Goal: Information Seeking & Learning: Learn about a topic

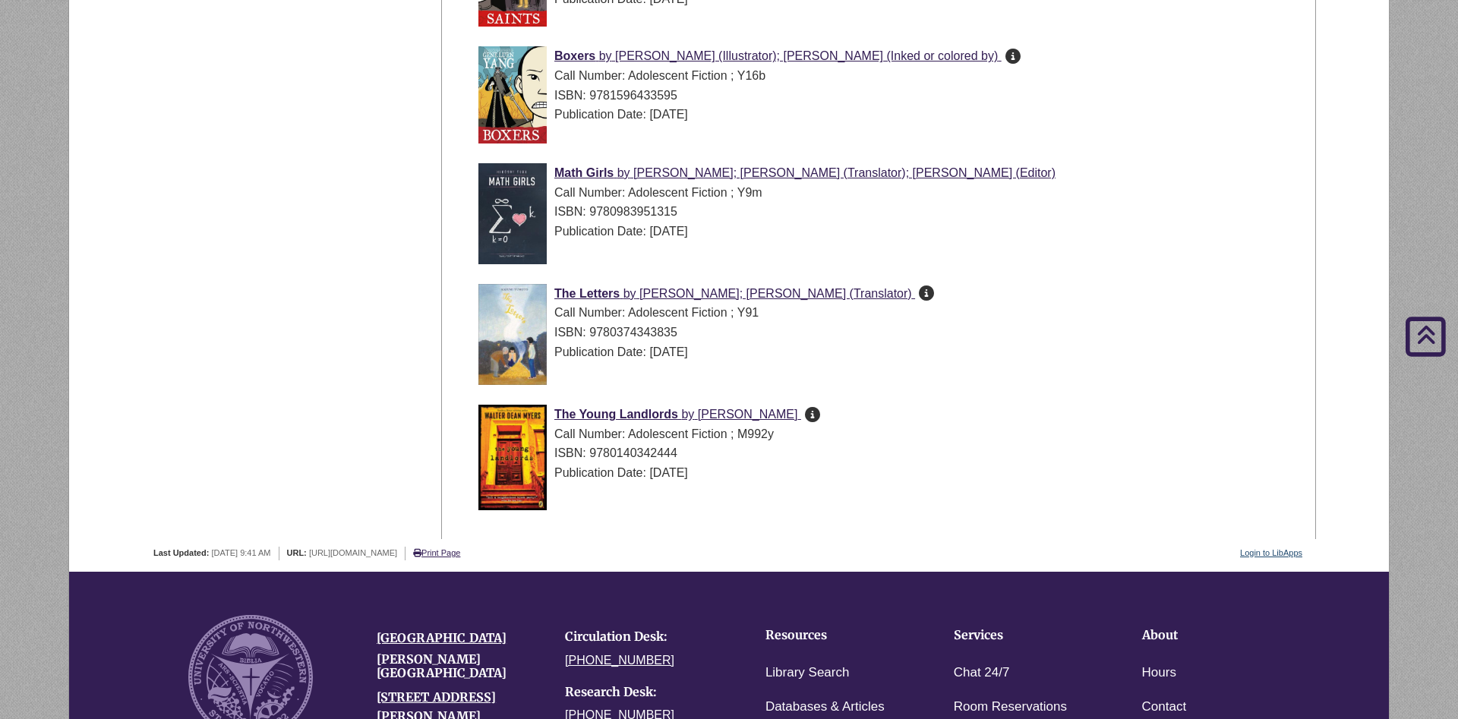
scroll to position [5293, 0]
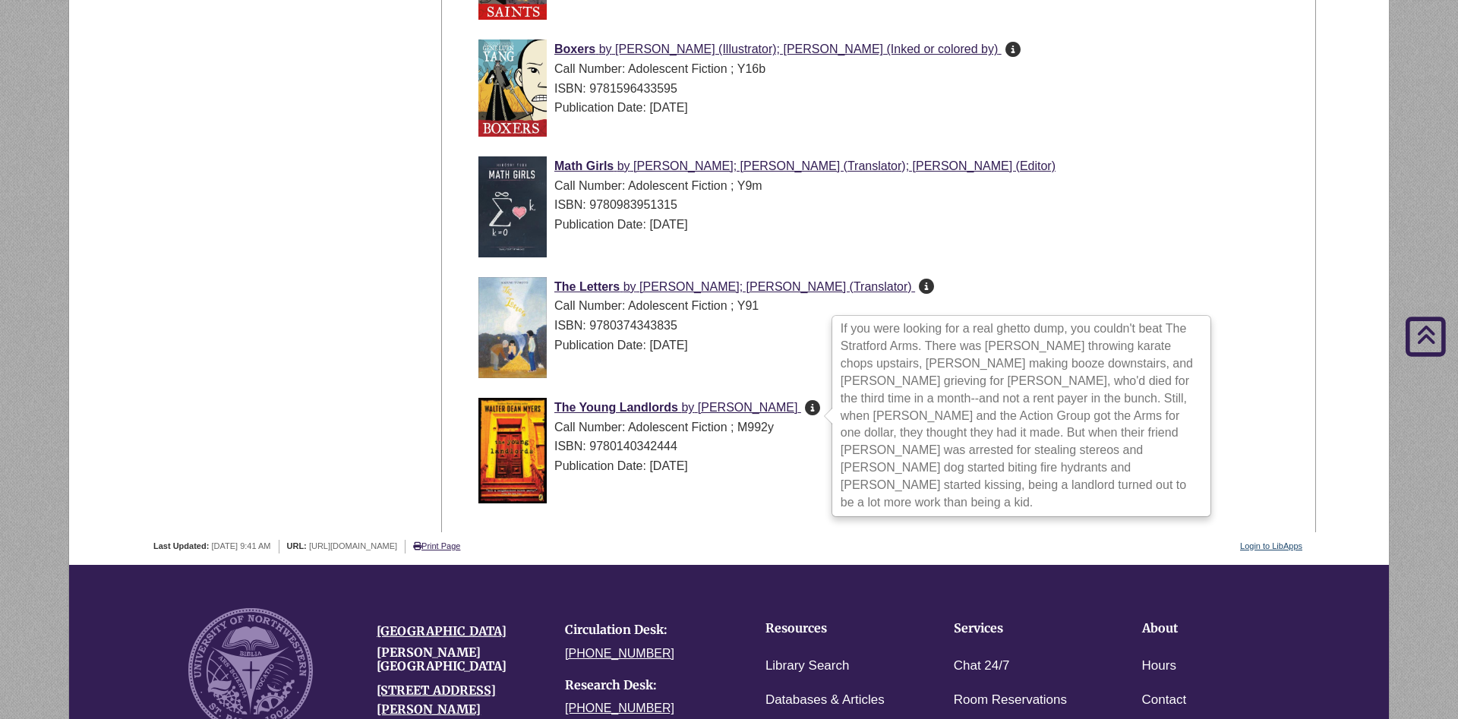
click at [816, 408] on icon "If you were looking for a real ghetto dump, you couldn't beat The Stratford Arm…" at bounding box center [812, 407] width 15 height 1
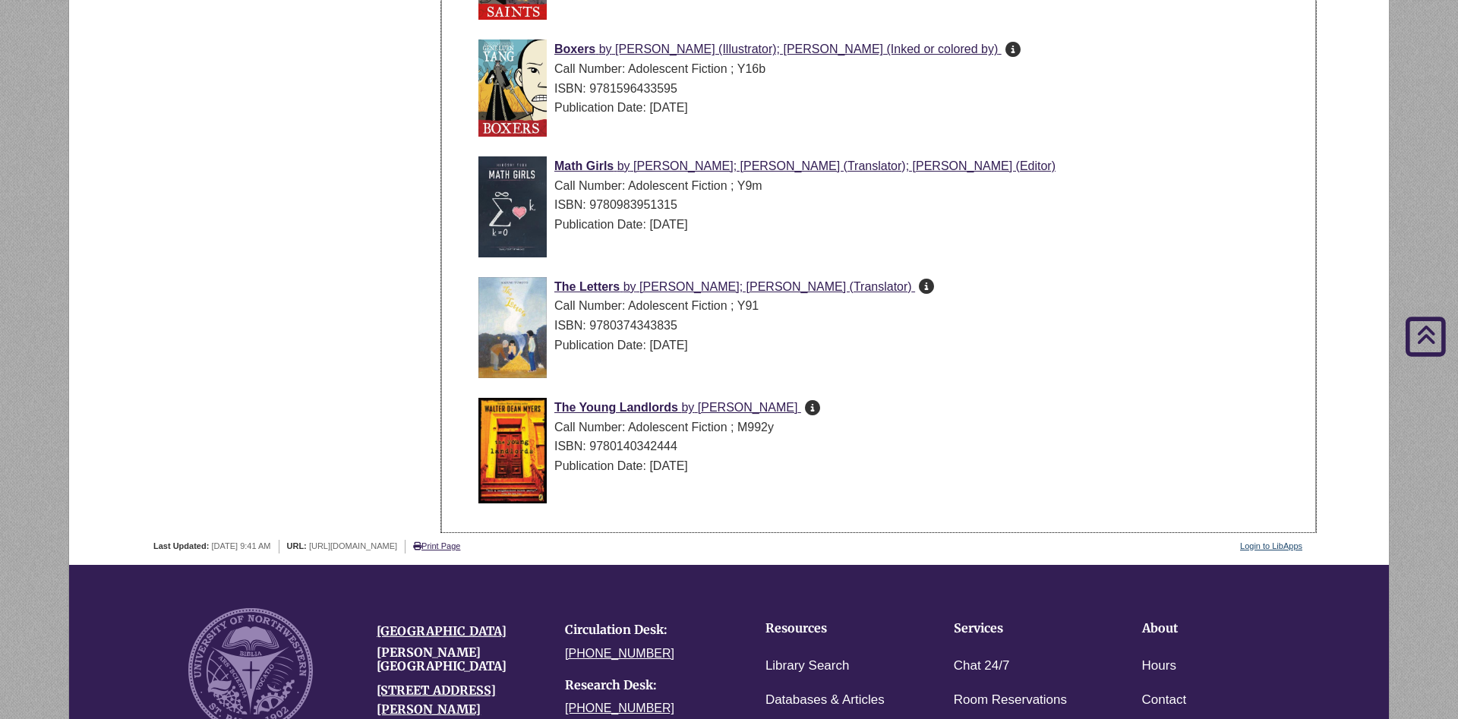
click at [998, 266] on li "Math Girls by [PERSON_NAME]; [PERSON_NAME] (Translator); [PERSON_NAME] (Editor)…" at bounding box center [890, 210] width 837 height 121
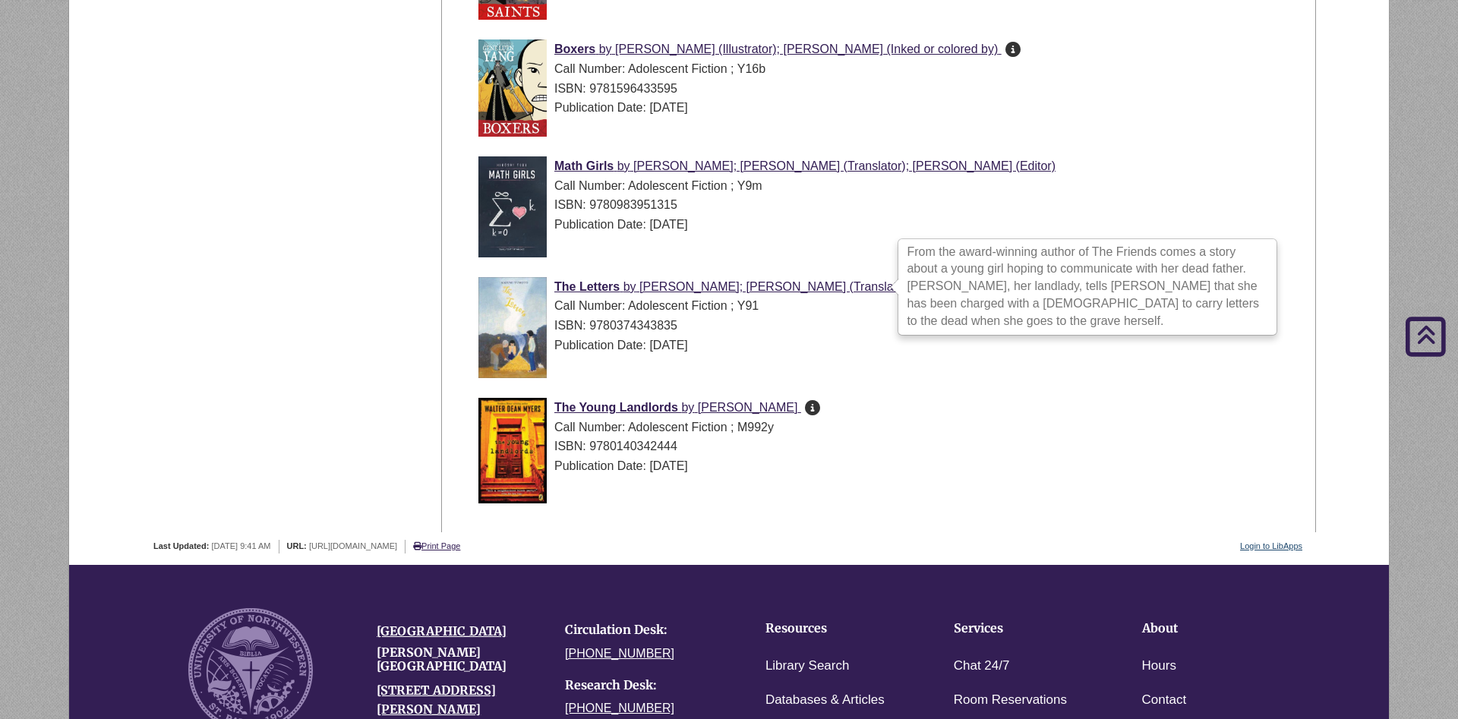
click at [919, 286] on icon "From the award-winning author of The Friends comes a story about a young girl h…" at bounding box center [926, 285] width 15 height 1
click at [1031, 207] on div "ISBN: 9780983951315" at bounding box center [890, 205] width 824 height 20
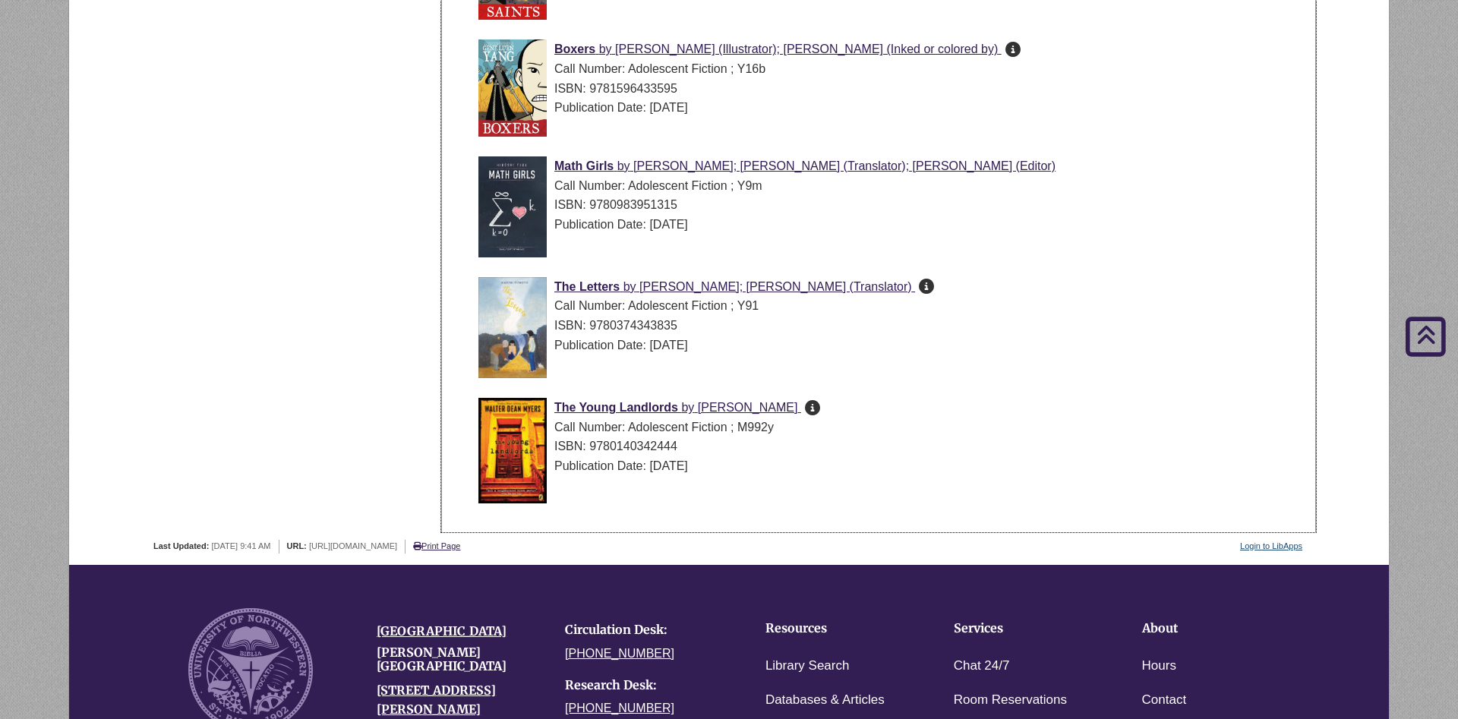
scroll to position [5138, 0]
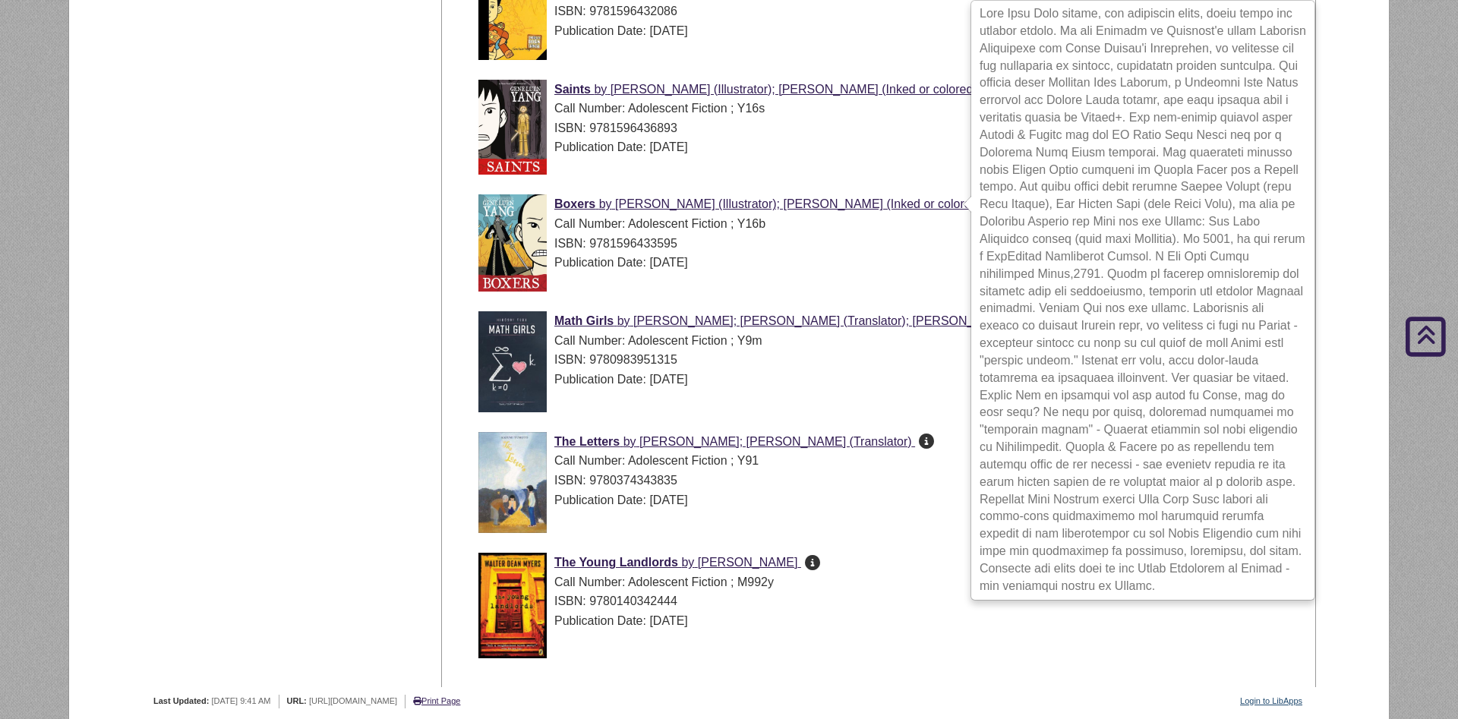
click at [1005, 203] on icon at bounding box center [1012, 203] width 15 height 1
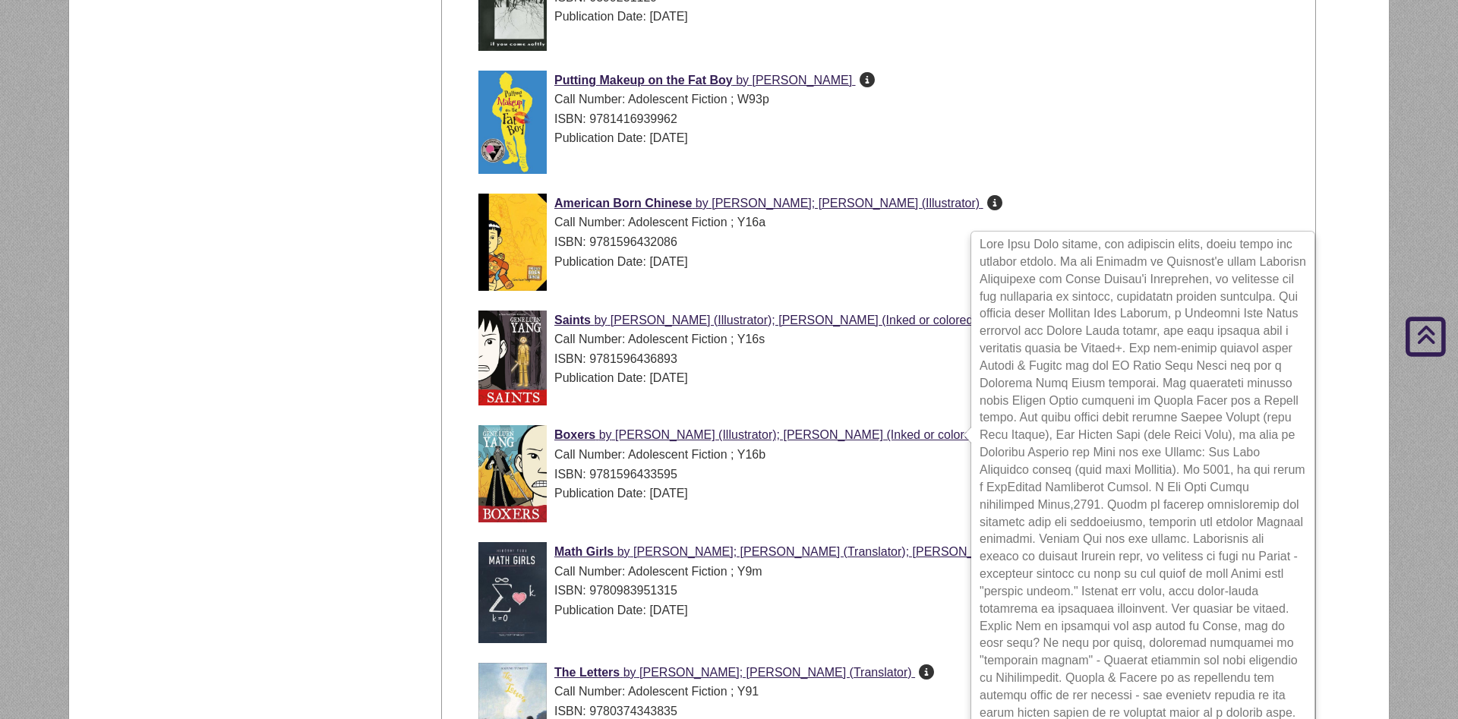
scroll to position [4906, 0]
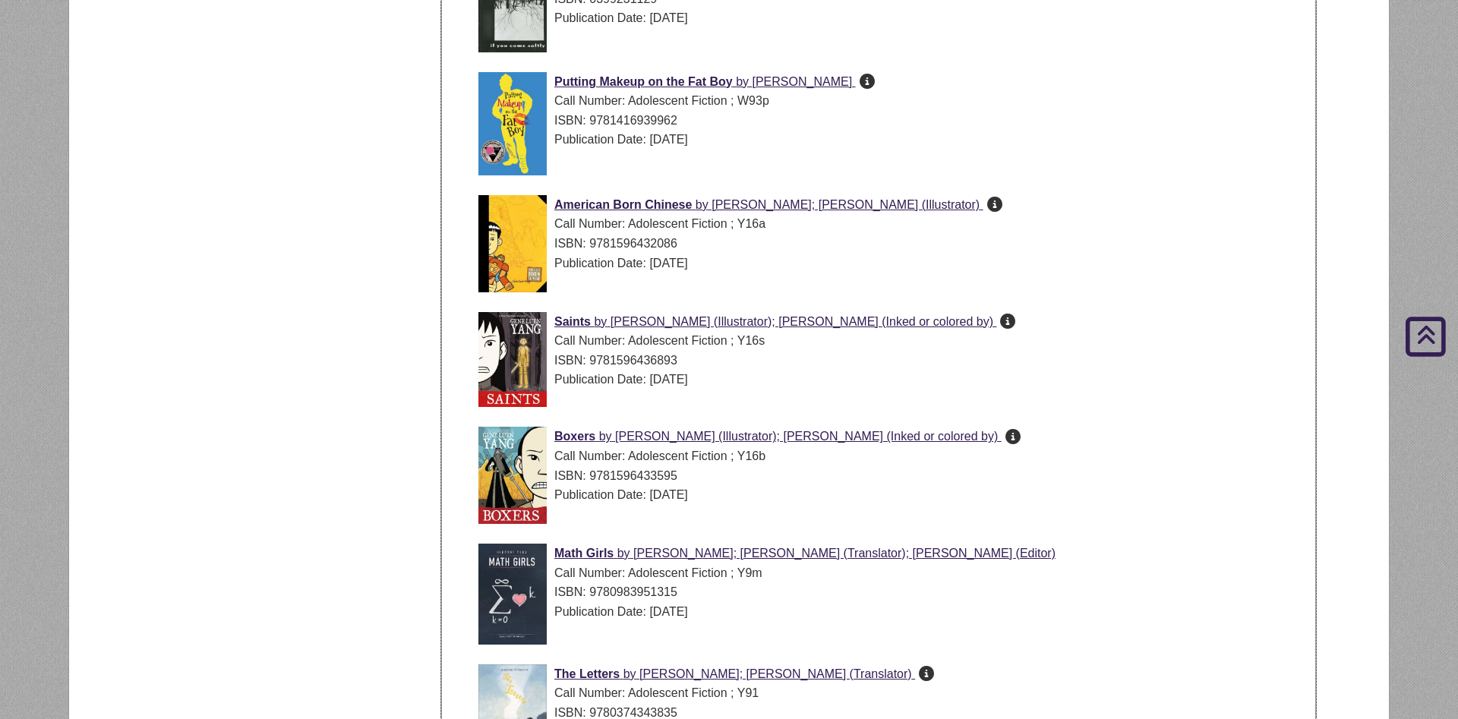
click at [954, 263] on div "Publication Date: [DATE]" at bounding box center [890, 264] width 824 height 20
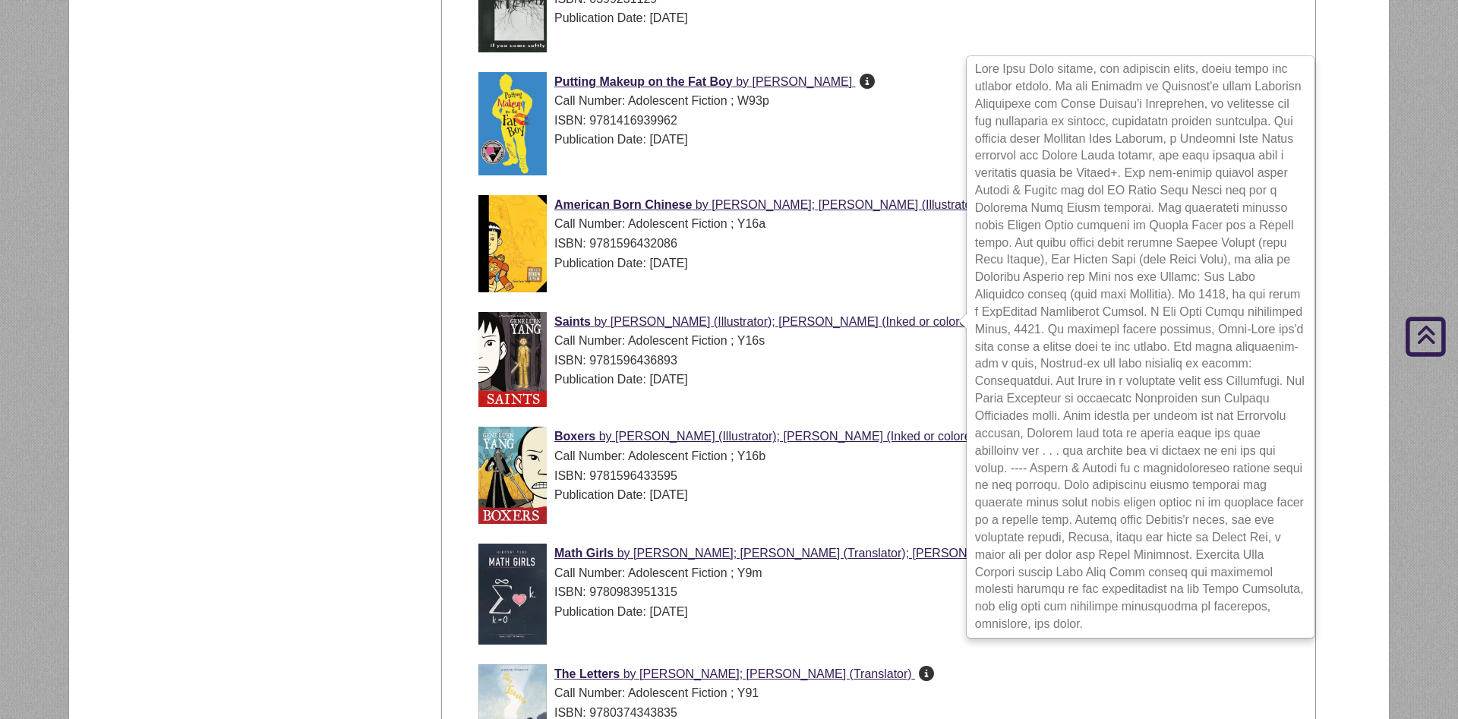
click at [1000, 320] on icon at bounding box center [1007, 320] width 15 height 1
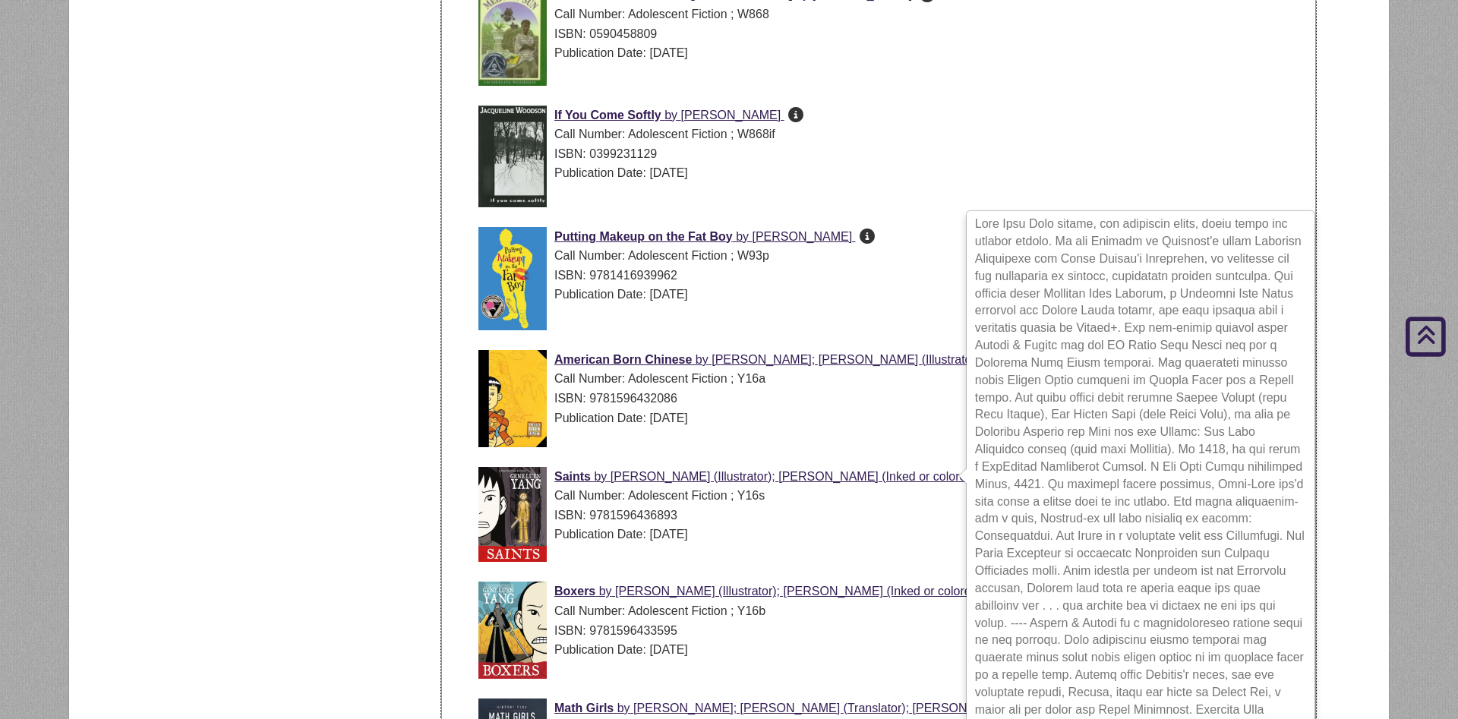
click at [998, 162] on div "ISBN: 0399231129" at bounding box center [890, 154] width 824 height 20
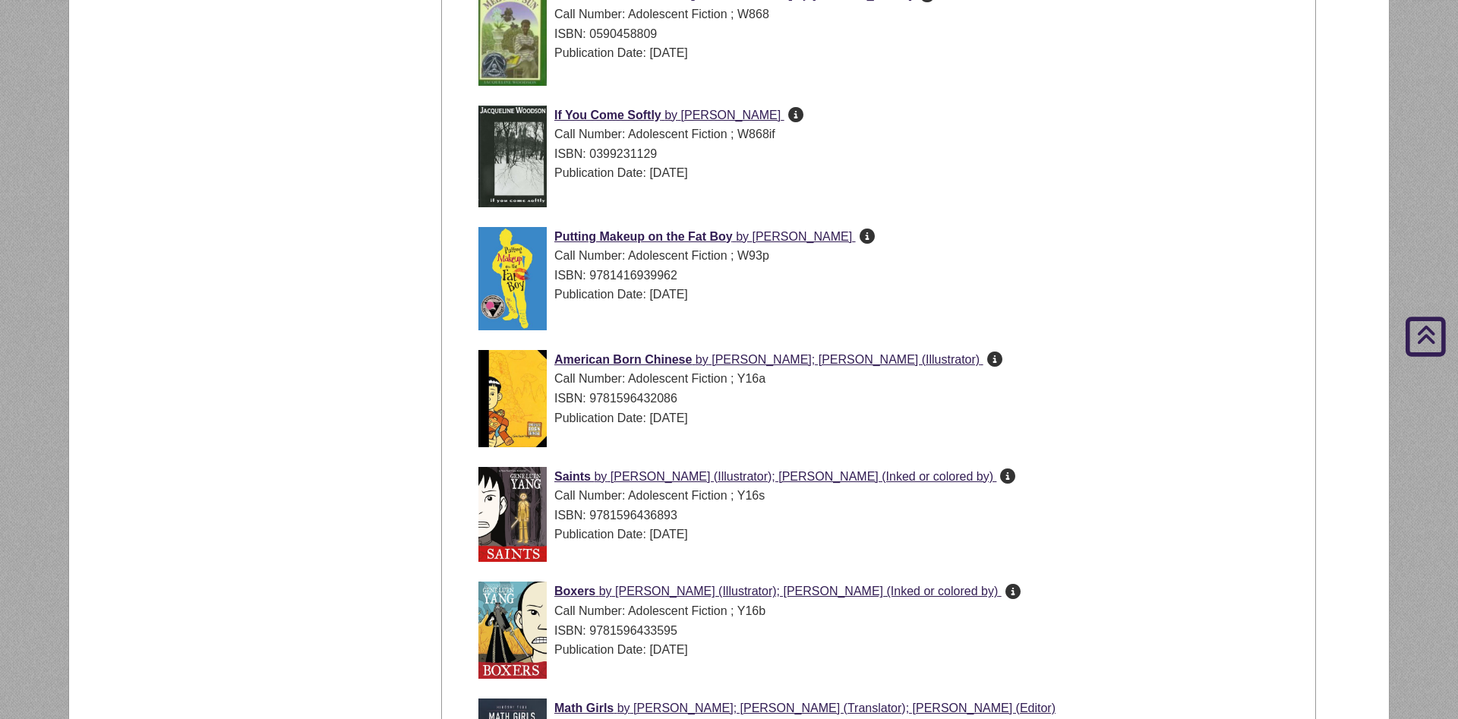
click at [987, 358] on icon "A tour-de-force by rising [DEMOGRAPHIC_DATA] comics star [PERSON_NAME],American…" at bounding box center [994, 358] width 15 height 1
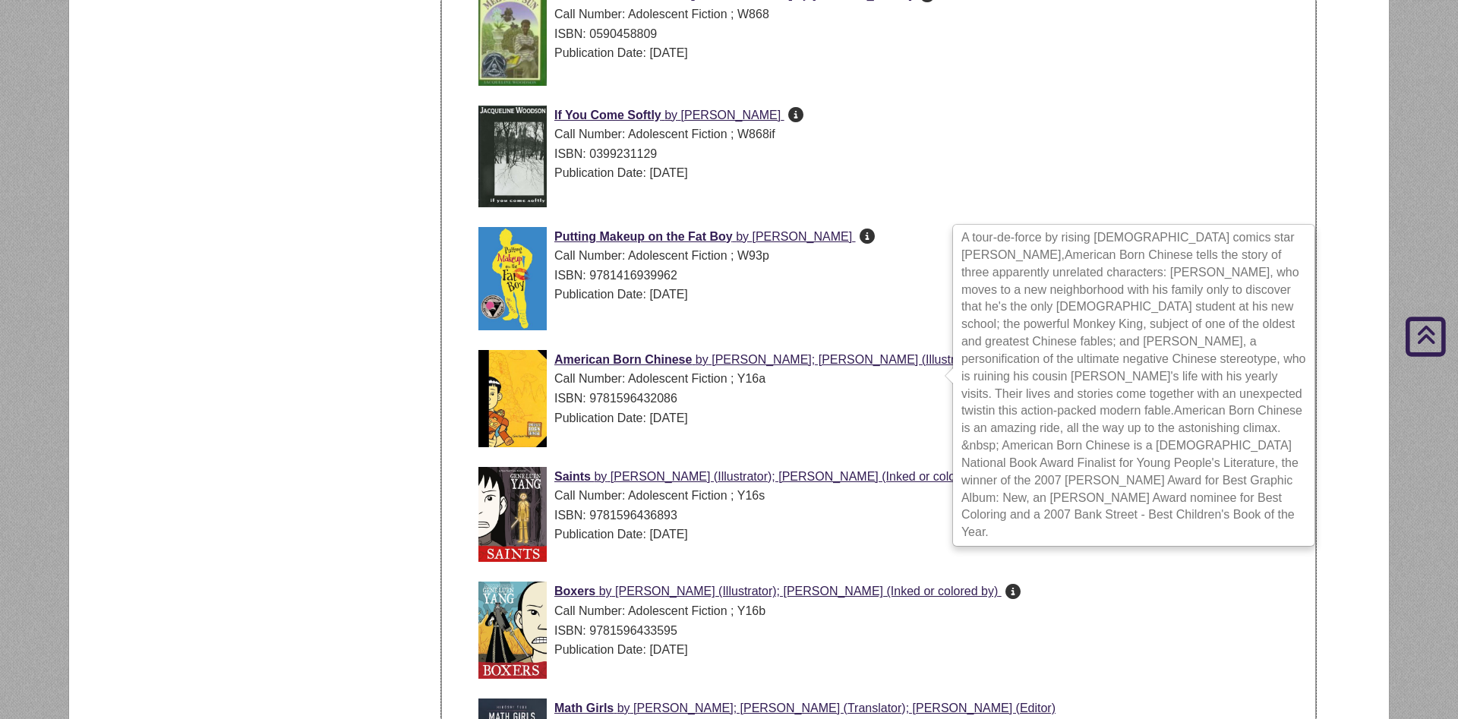
click at [1033, 165] on div "Publication Date: [DATE]" at bounding box center [890, 173] width 824 height 20
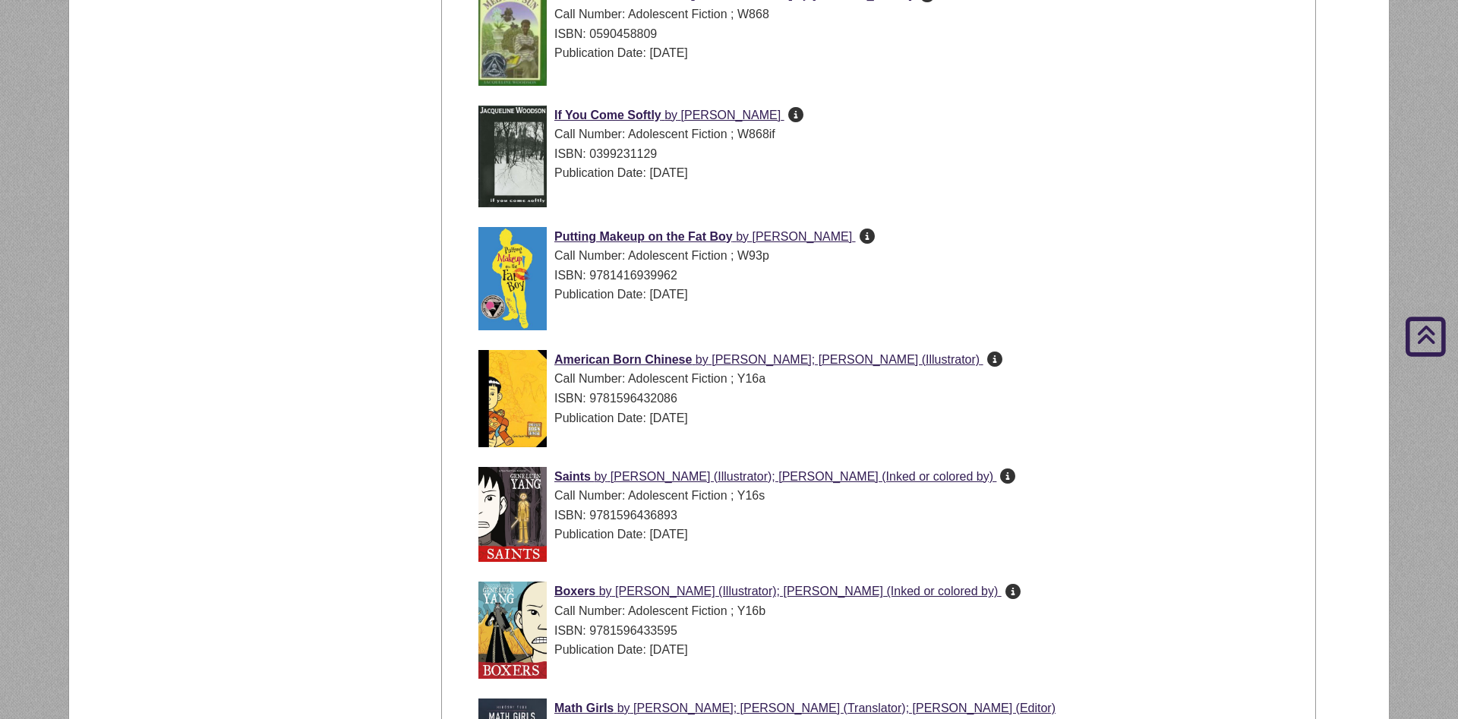
click at [859, 236] on icon "[PERSON_NAME] knows that he's fabulous. He's got a better sense of style than h…" at bounding box center [866, 235] width 15 height 1
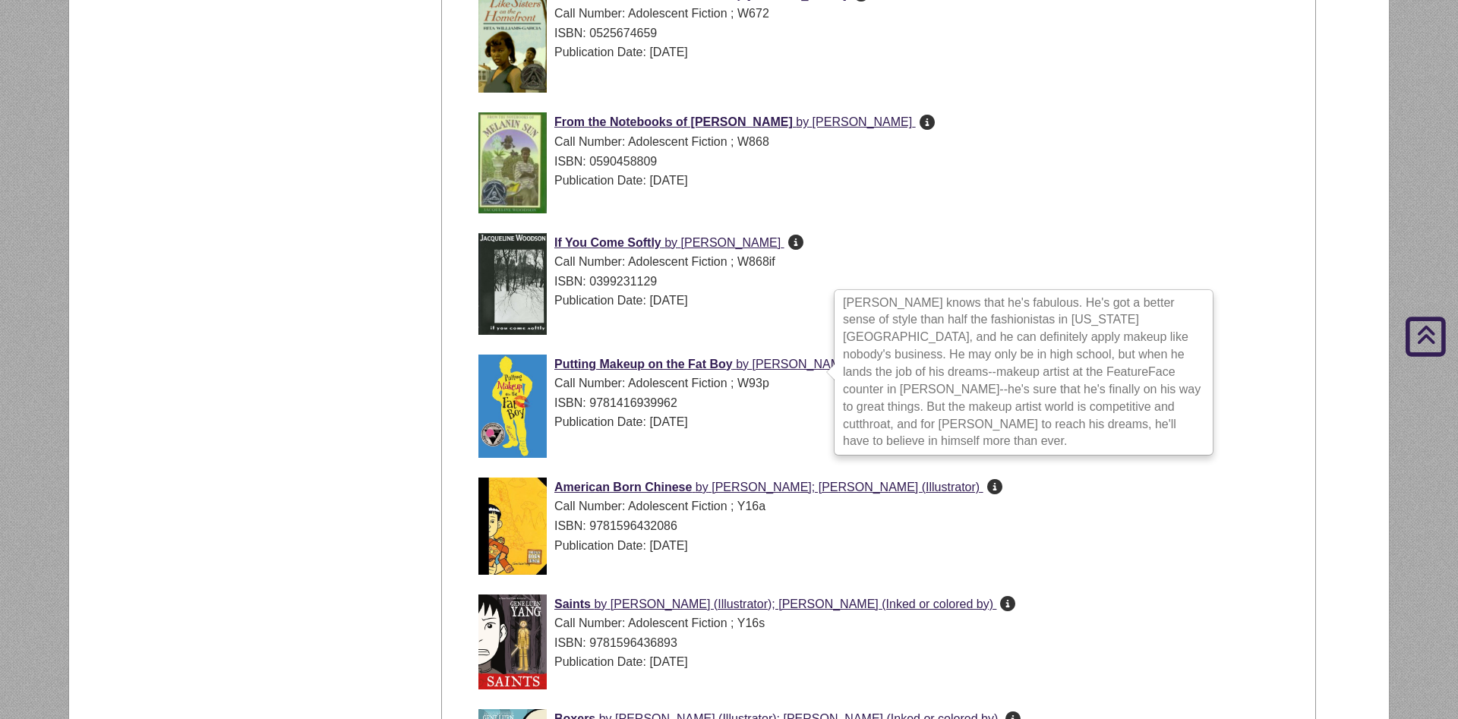
scroll to position [4596, 0]
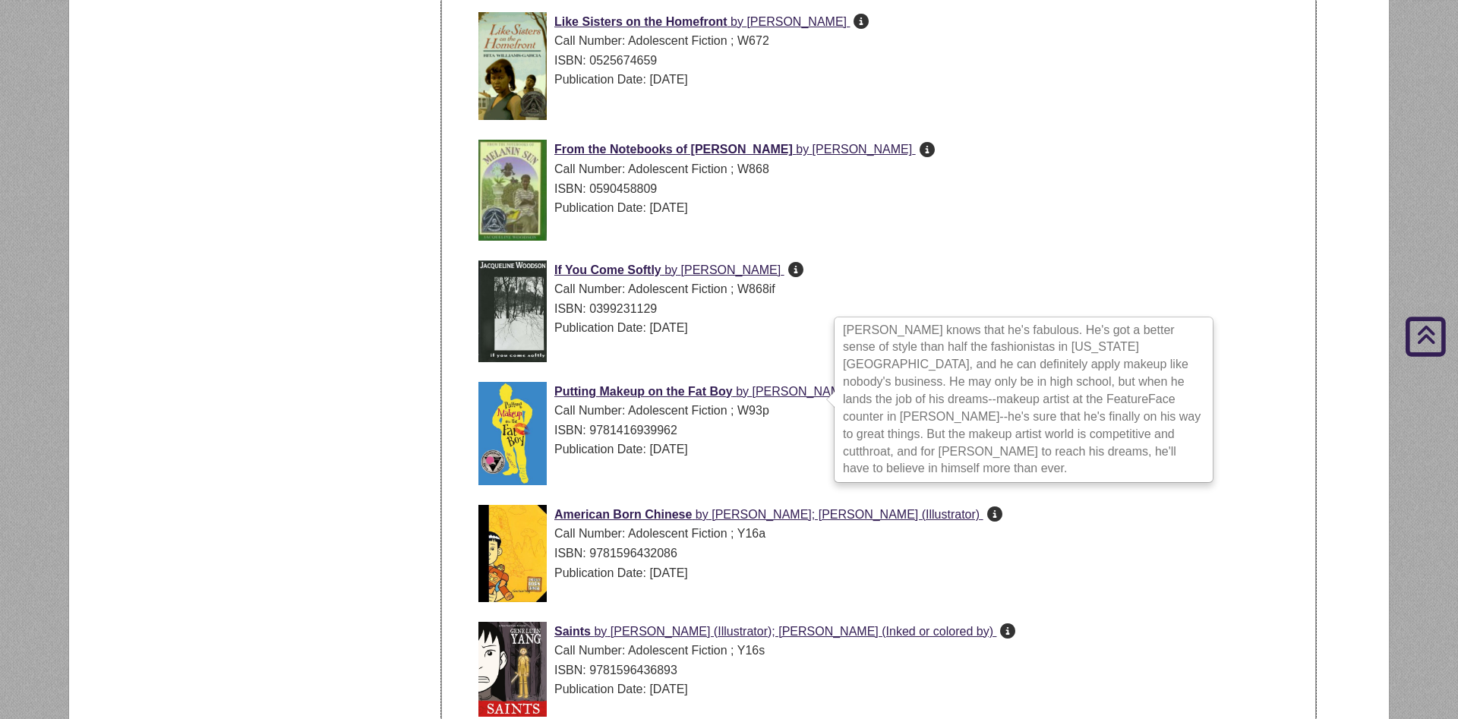
click at [1013, 235] on div "From the Notebooks of [PERSON_NAME] by [PERSON_NAME] Fourteen-year-old [PERSON_…" at bounding box center [890, 194] width 824 height 108
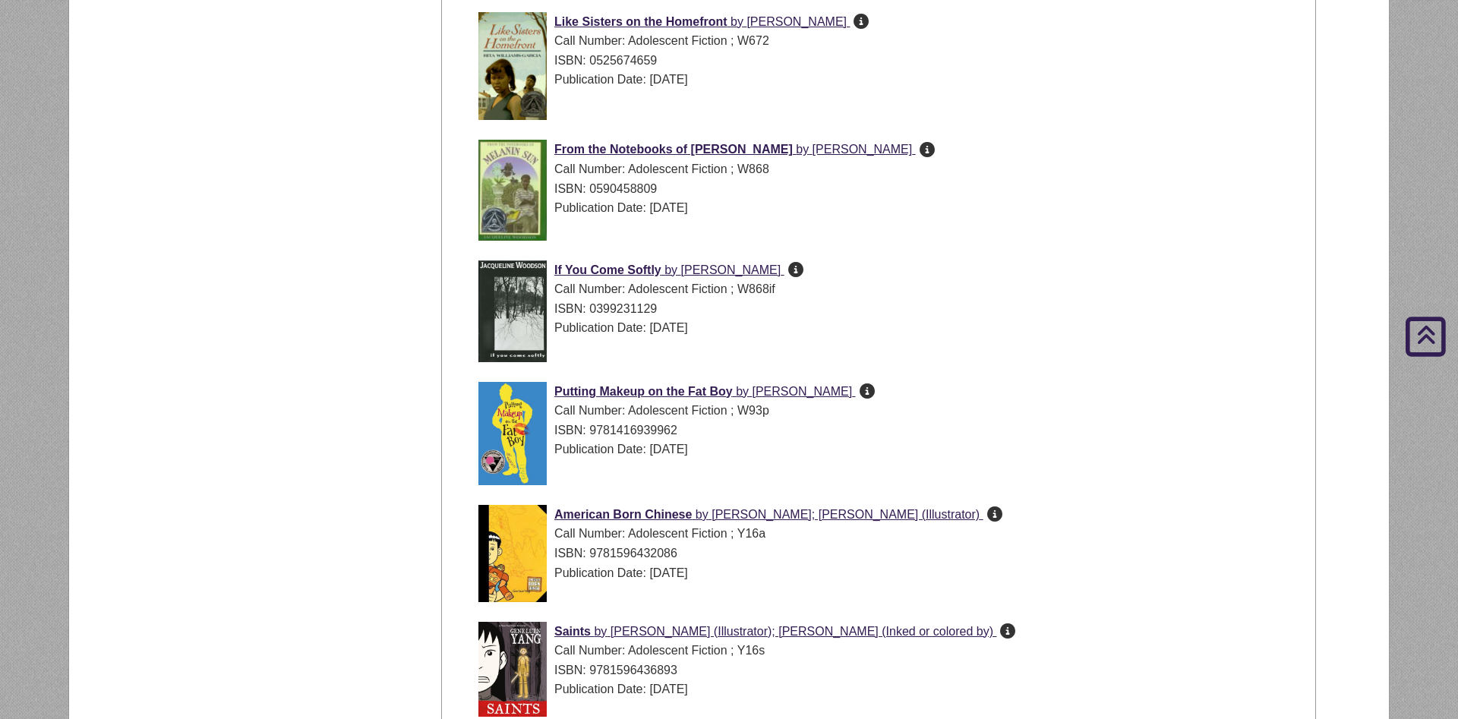
click at [803, 269] on icon "[PERSON_NAME] feels good inside his own skin. That is, when he's in his own [GE…" at bounding box center [795, 269] width 15 height 1
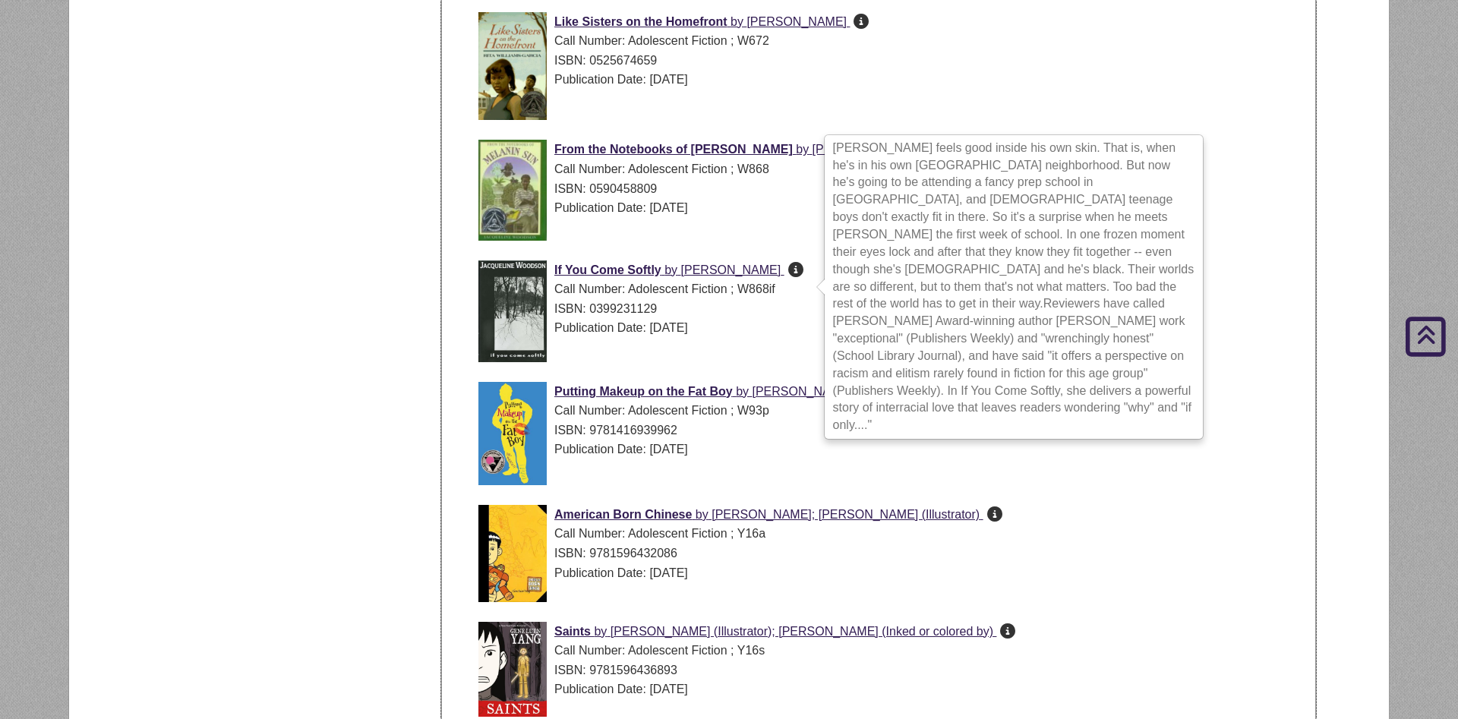
click at [1025, 91] on div "Like Sisters on the Homefront by [PERSON_NAME] When [DEMOGRAPHIC_DATA] [PERSON_…" at bounding box center [890, 70] width 824 height 116
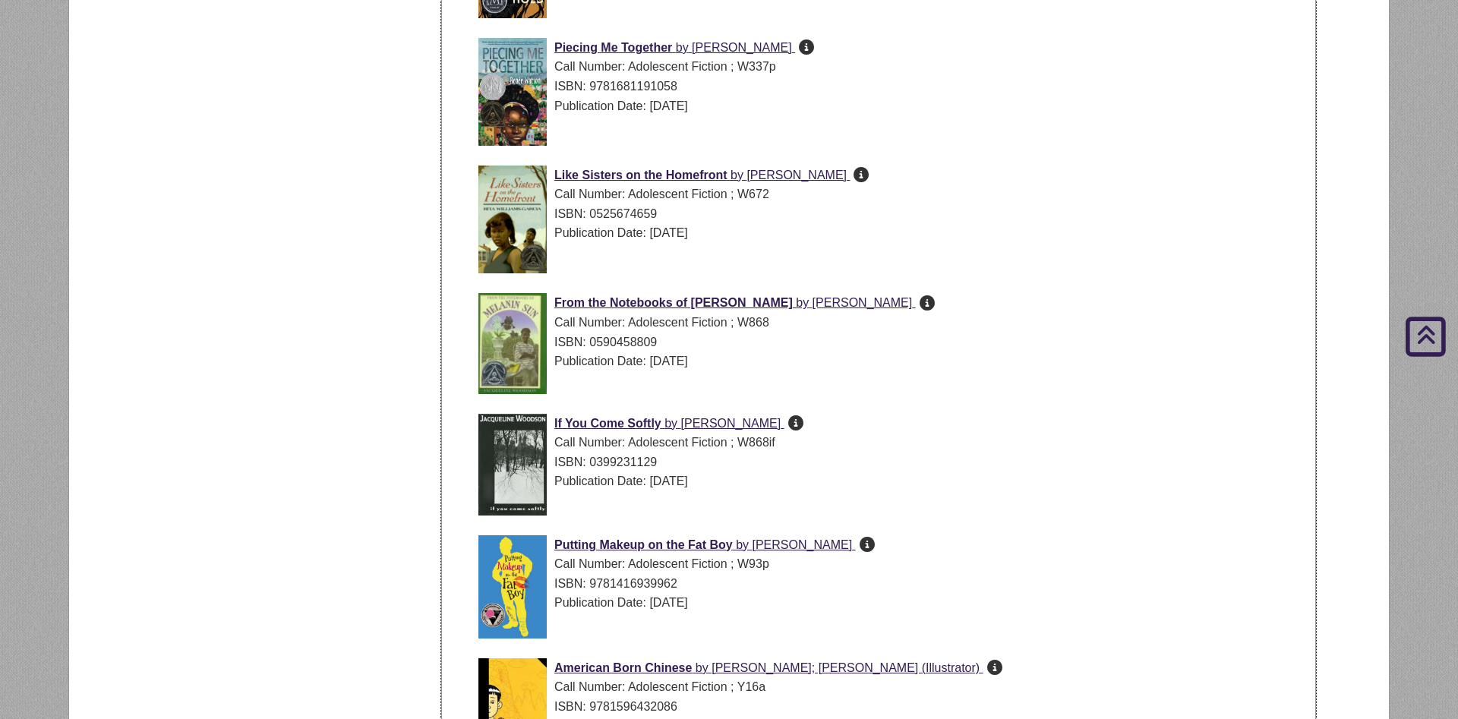
scroll to position [4441, 0]
click at [919, 304] on icon "Fourteen-year-old [PERSON_NAME]'s comfortable, quiet life is shattered when his…" at bounding box center [926, 304] width 15 height 1
click at [1055, 210] on div "ISBN: 0525674659" at bounding box center [890, 216] width 824 height 20
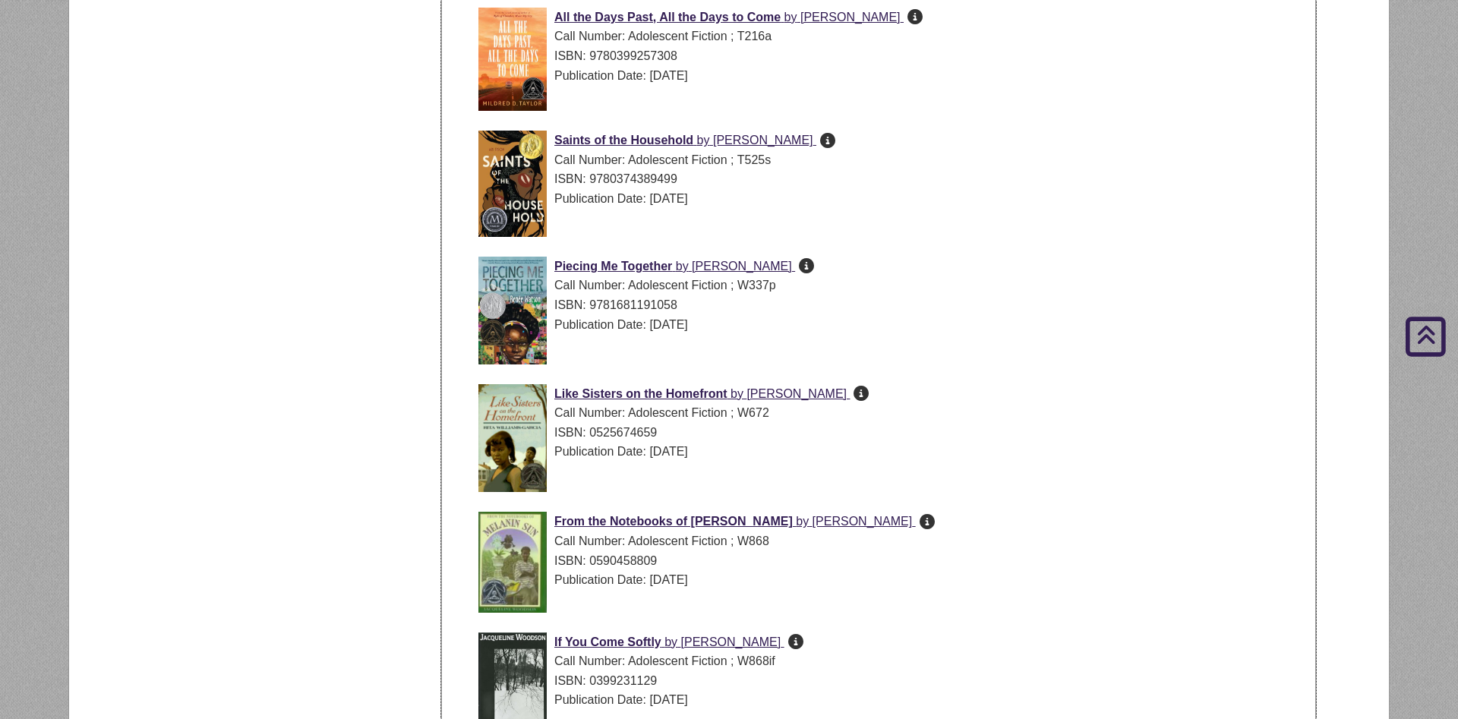
scroll to position [4209, 0]
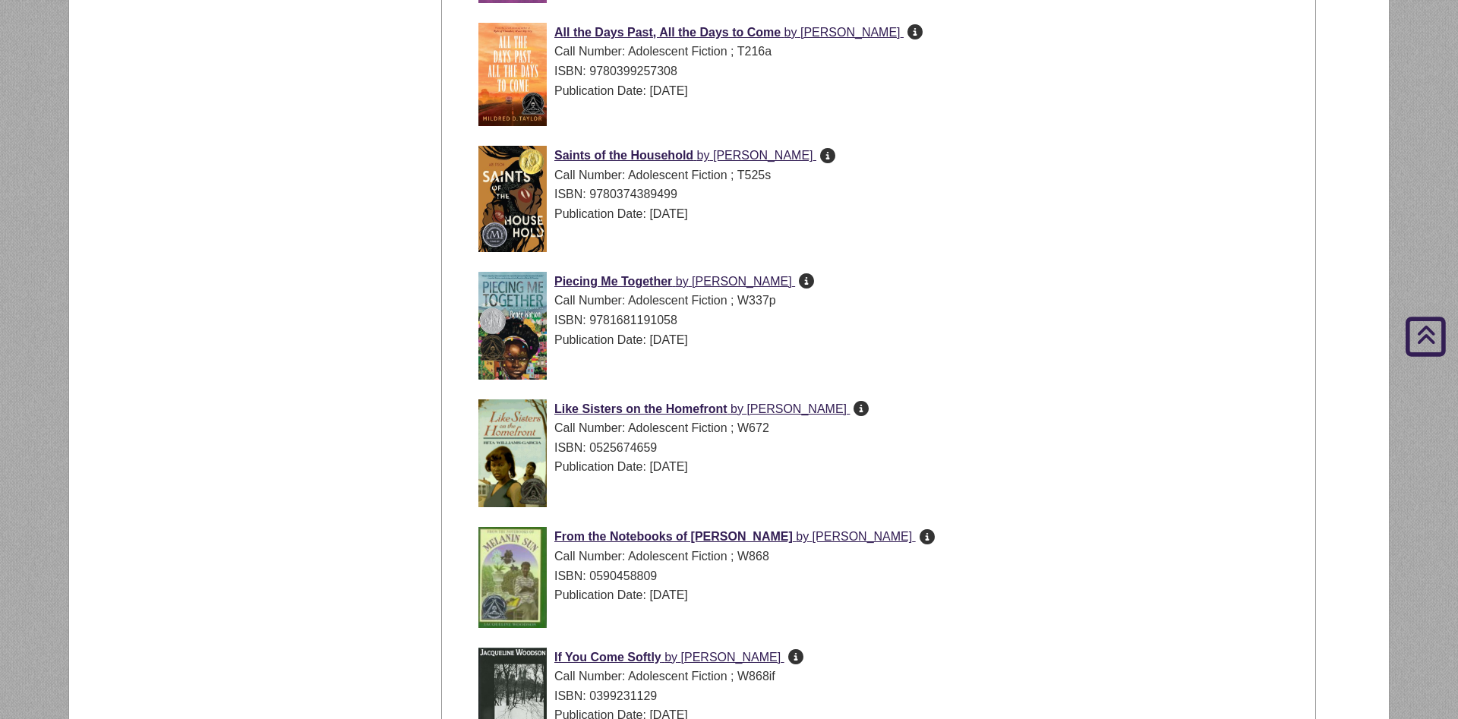
click at [869, 408] on icon "When [DEMOGRAPHIC_DATA] [PERSON_NAME] gets into trouble again, [PERSON_NAME] se…" at bounding box center [860, 408] width 15 height 1
click at [974, 292] on div "Call Number: Adolescent Fiction ; W337p" at bounding box center [890, 301] width 824 height 20
click at [799, 281] on icon at bounding box center [806, 280] width 15 height 1
click at [750, 235] on div "Saints of the Household by [PERSON_NAME] Call Number: Adolescent Fiction ; T525…" at bounding box center [890, 203] width 824 height 114
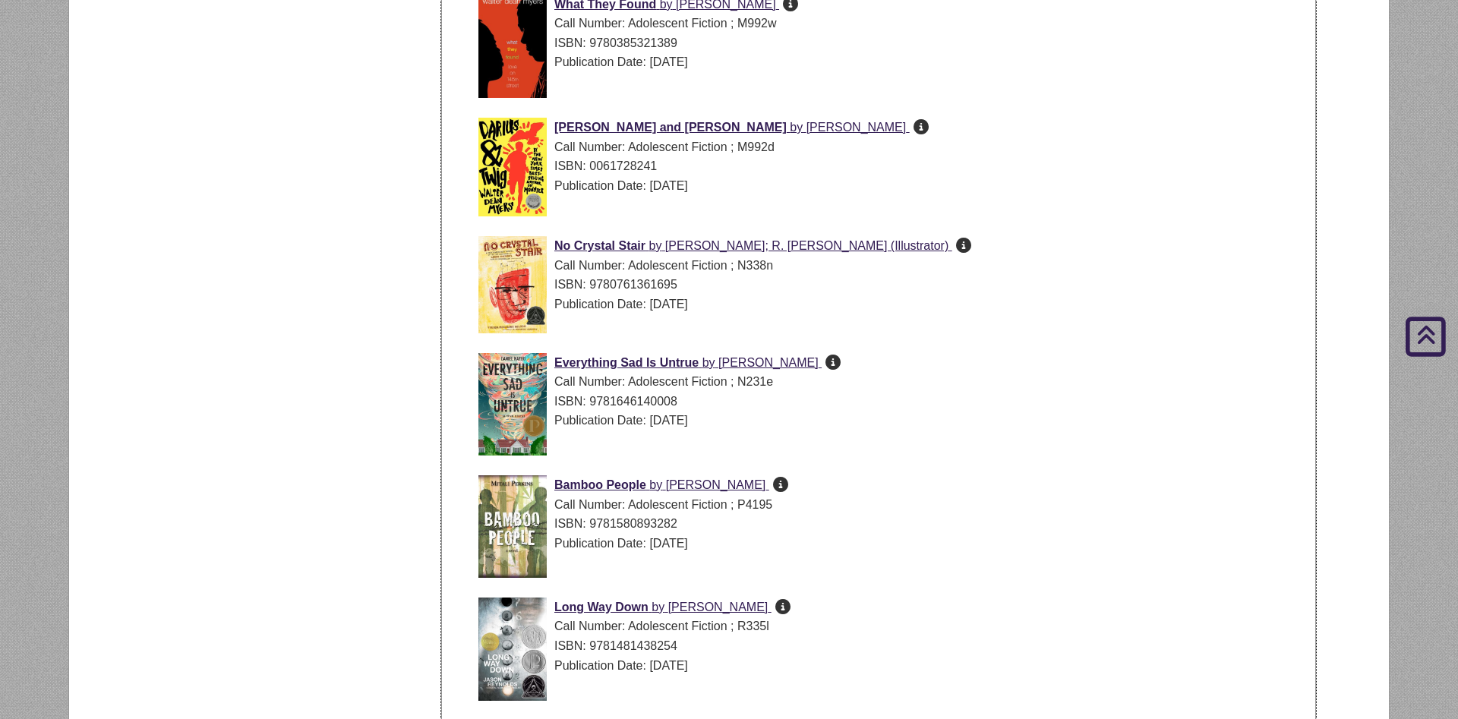
scroll to position [2970, 0]
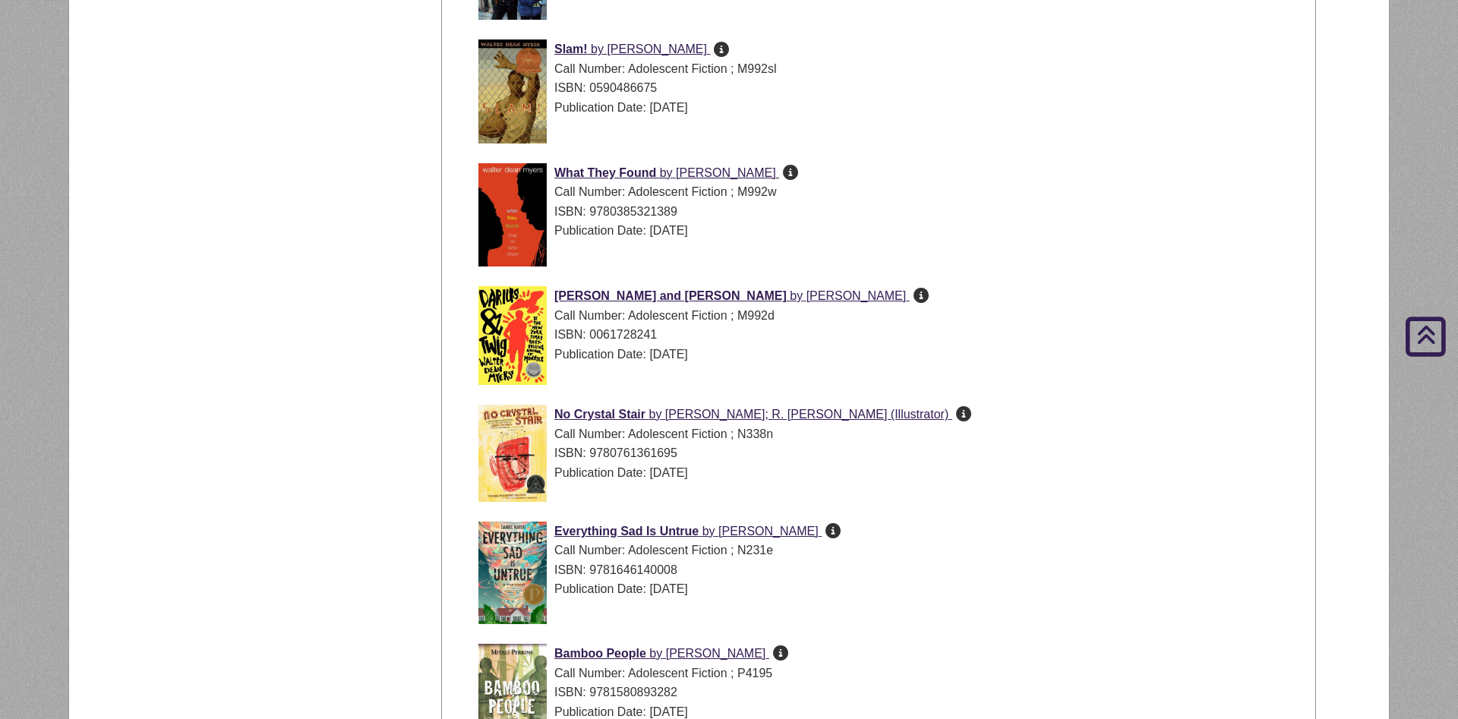
click at [971, 413] on icon at bounding box center [963, 413] width 15 height 1
click at [966, 312] on div "Call Number: Adolescent Fiction ; M992d" at bounding box center [890, 316] width 824 height 20
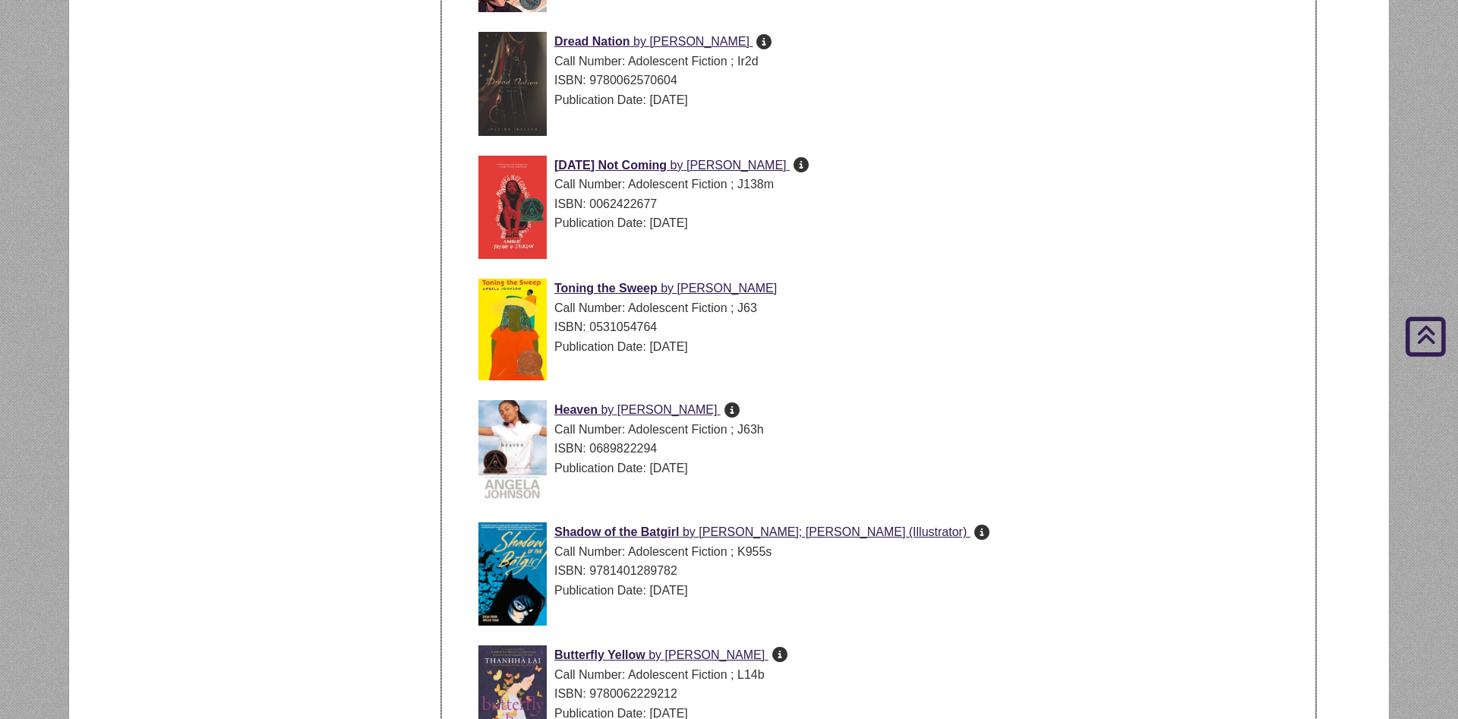
scroll to position [2246, 0]
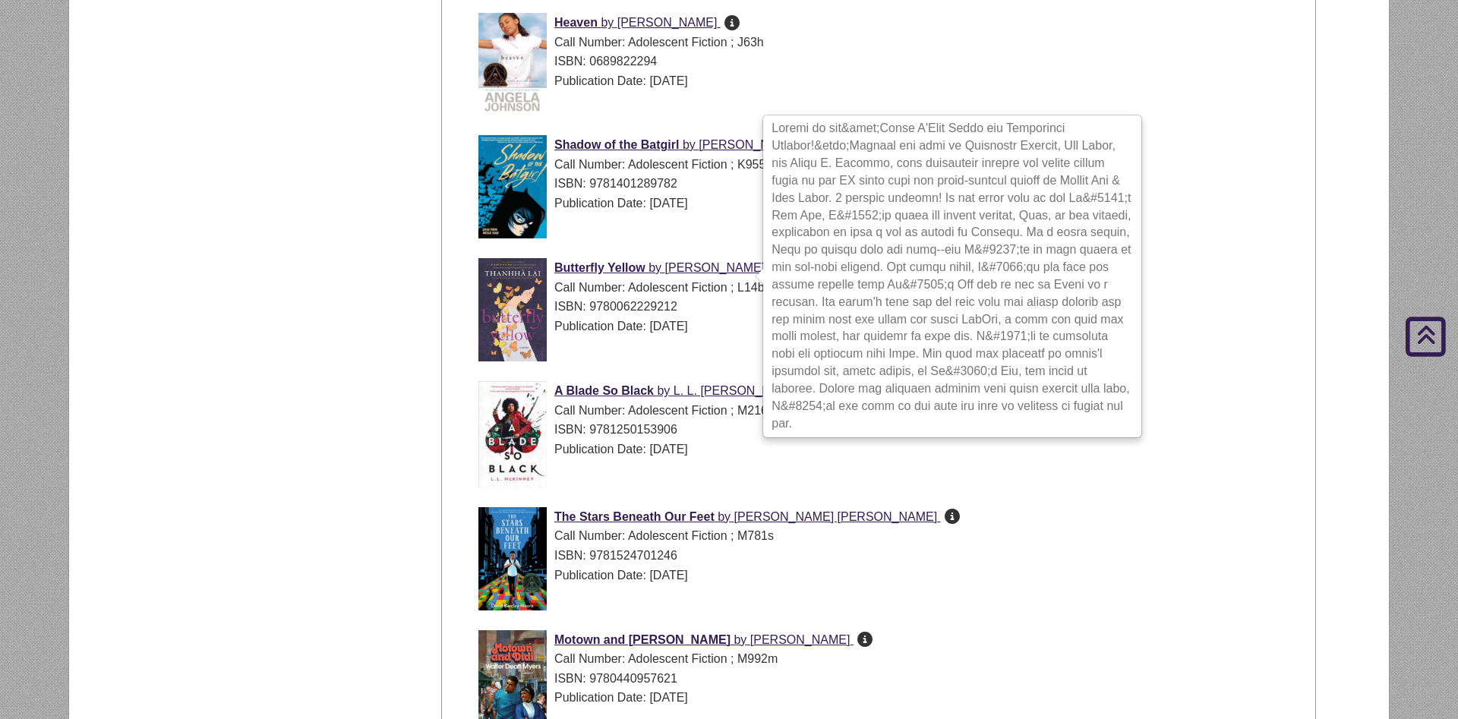
click at [772, 267] on icon at bounding box center [779, 266] width 15 height 1
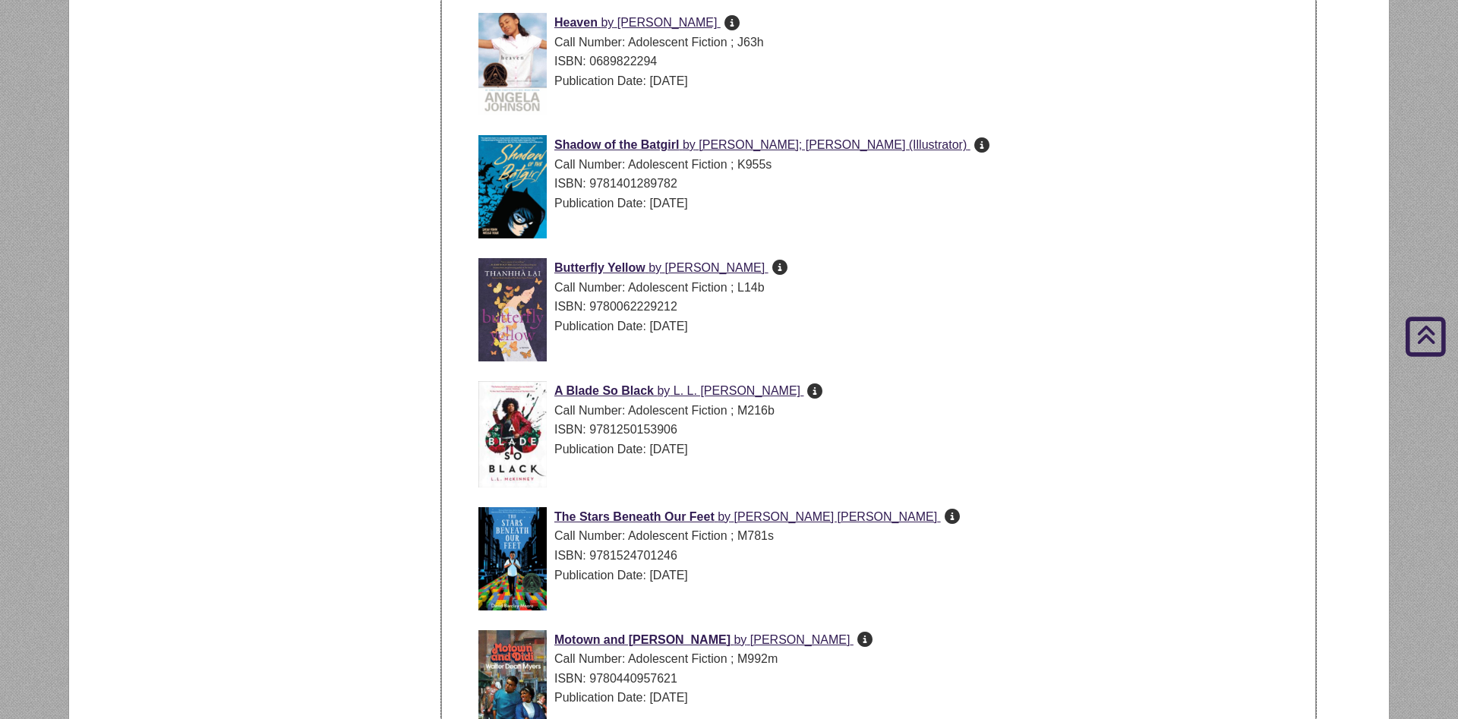
click at [1263, 351] on div "Butterfly Yellow by [PERSON_NAME] Call Number: Adolescent Fiction ; L14b ISBN: …" at bounding box center [890, 313] width 824 height 111
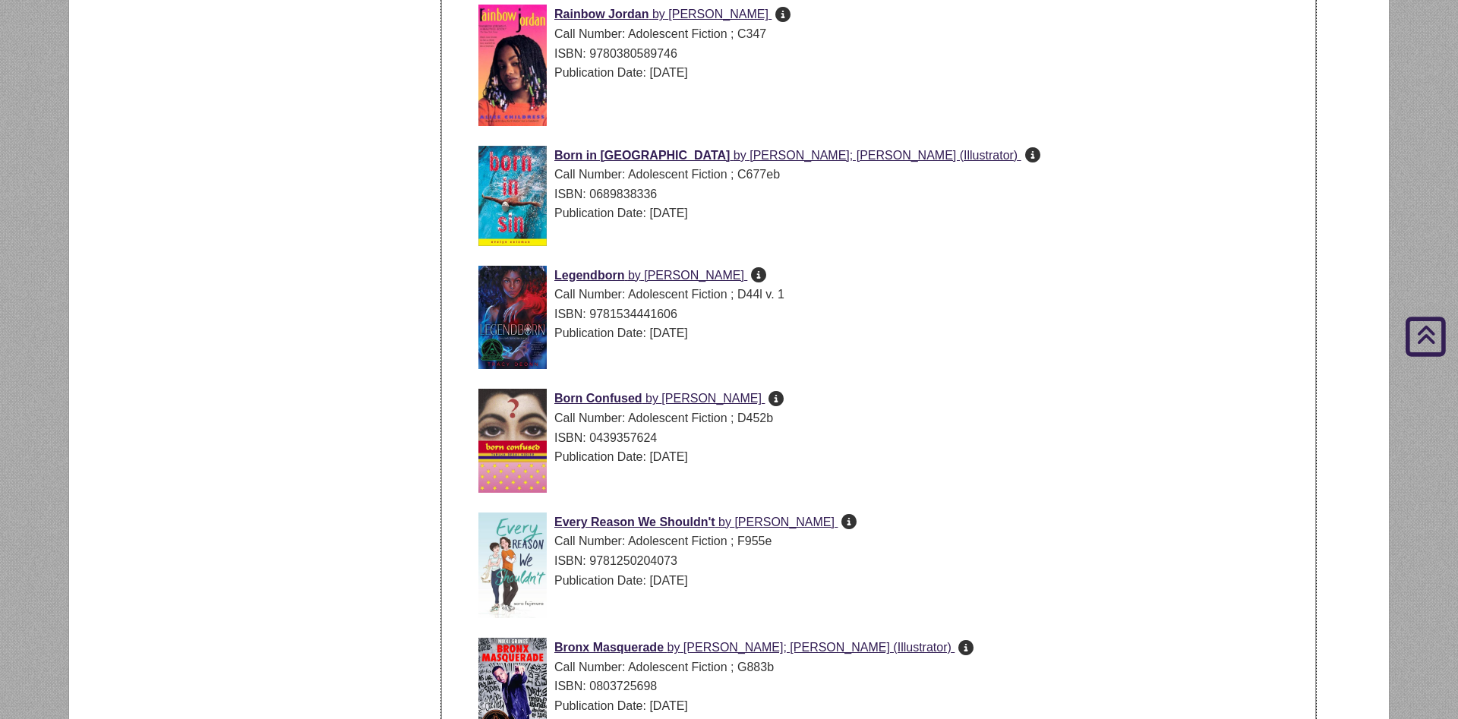
scroll to position [0, 0]
